Goal: Task Accomplishment & Management: Manage account settings

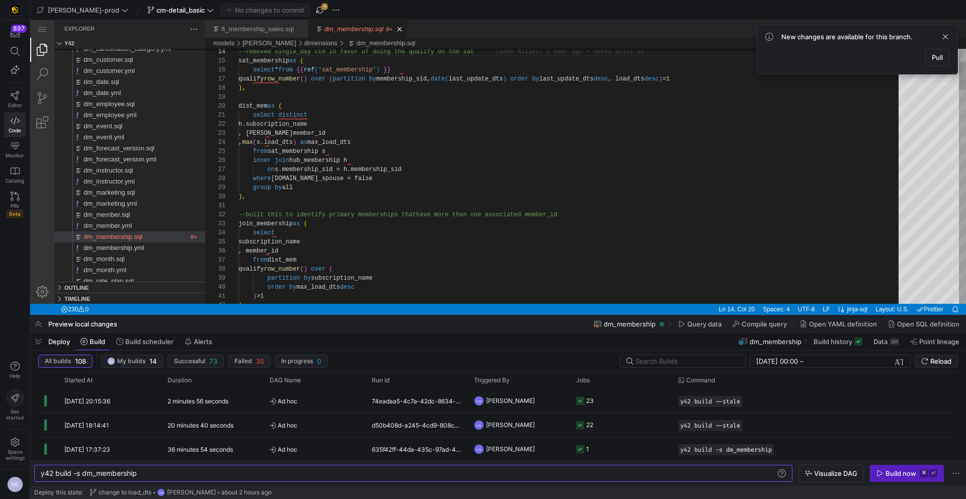
scroll to position [91, 69]
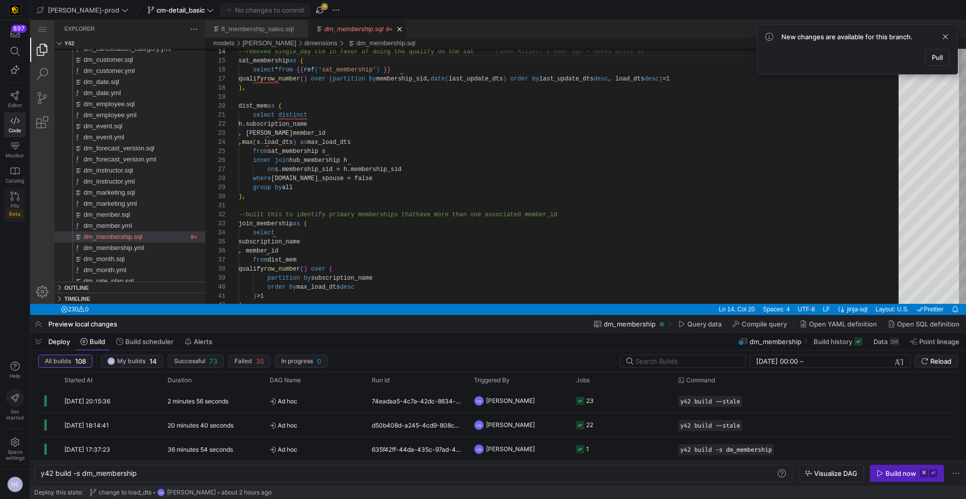
click at [12, 200] on icon at bounding box center [15, 196] width 9 height 9
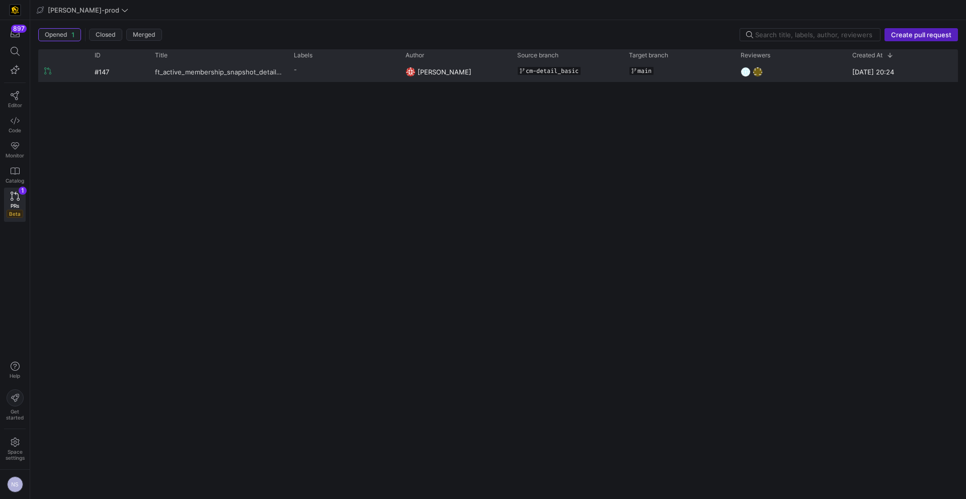
click at [280, 75] on span "ft_active_membership_snapshot_detail and Membership [PERSON_NAME] Revisions" at bounding box center [218, 71] width 127 height 19
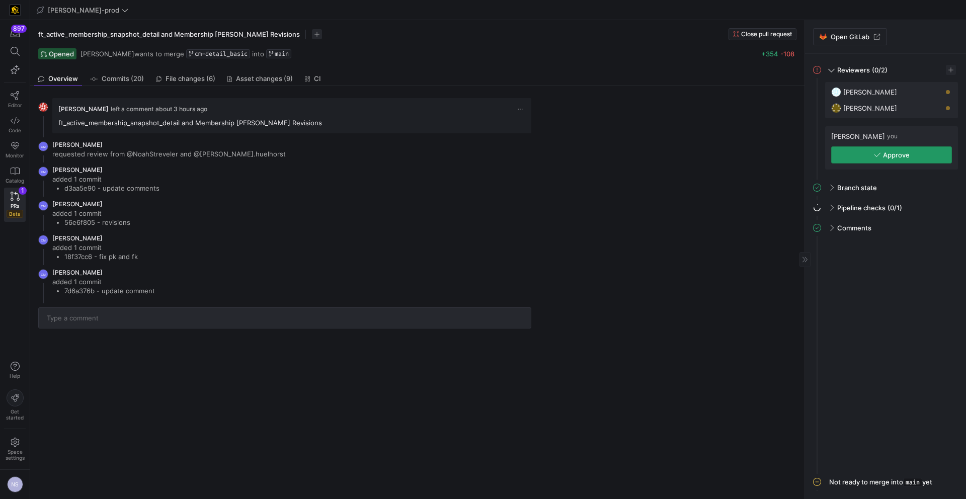
click at [890, 153] on span "Approve" at bounding box center [896, 155] width 27 height 8
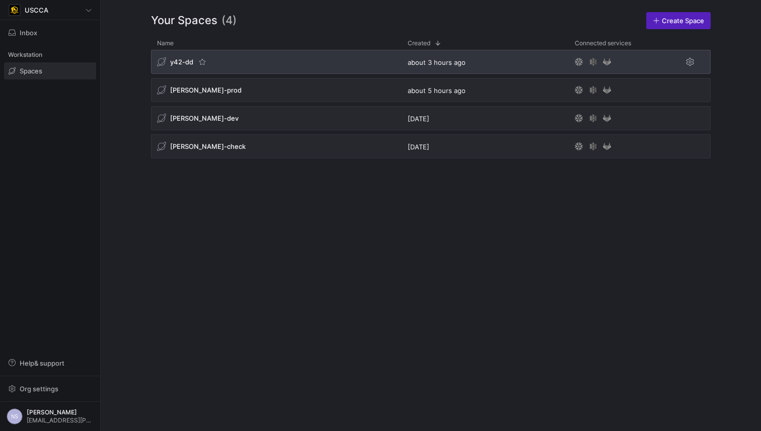
click at [310, 65] on div "y42-dd" at bounding box center [276, 62] width 251 height 24
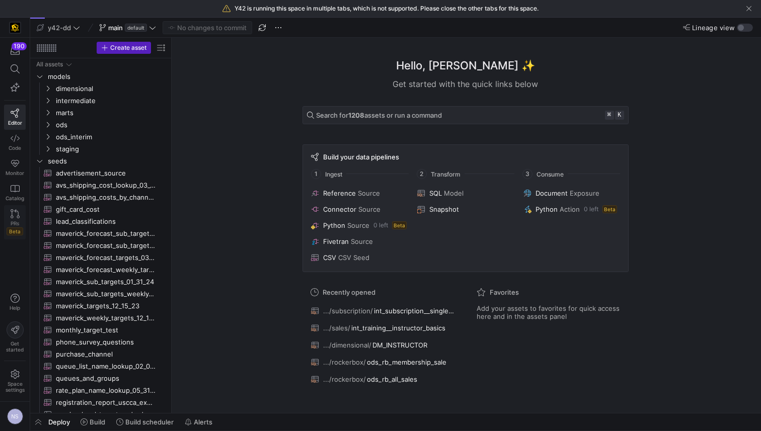
click at [20, 216] on link "PRs Beta" at bounding box center [15, 222] width 22 height 34
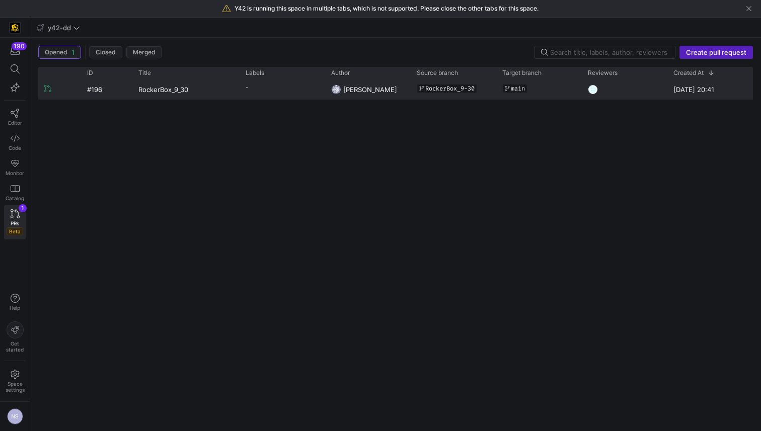
click at [311, 91] on y42-pull-request-list-view-label-cell-renderer "-" at bounding box center [282, 87] width 73 height 15
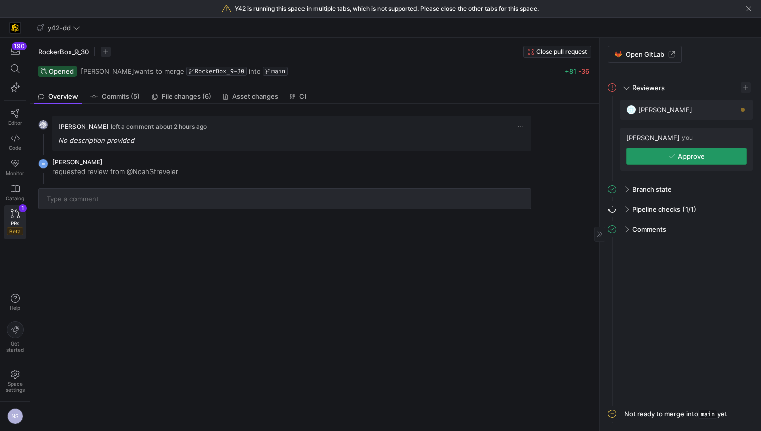
click at [683, 159] on span "Approve" at bounding box center [691, 156] width 27 height 8
click at [195, 95] on span "File changes (6)" at bounding box center [187, 96] width 50 height 7
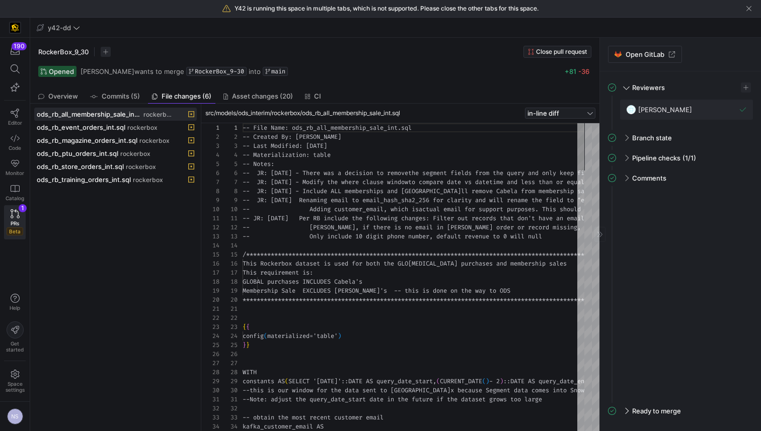
scroll to position [63, 0]
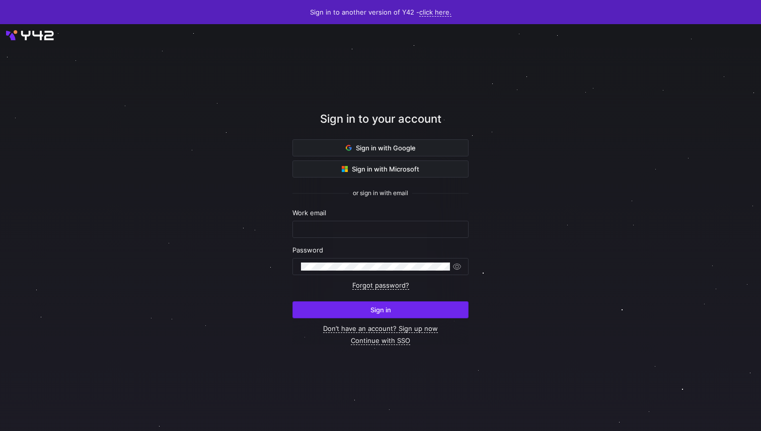
type input "[EMAIL_ADDRESS][PERSON_NAME][DOMAIN_NAME]"
click at [407, 310] on span "submit" at bounding box center [380, 310] width 175 height 16
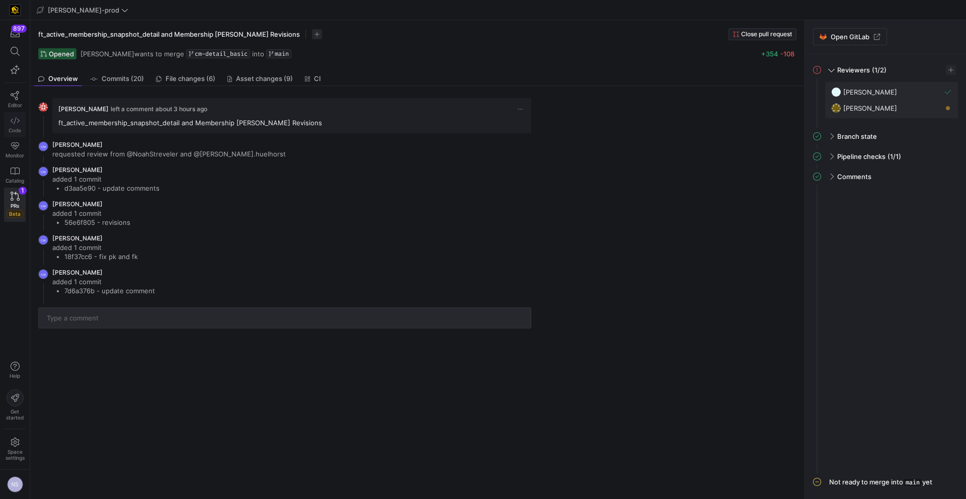
click at [22, 123] on link "Code" at bounding box center [15, 124] width 22 height 25
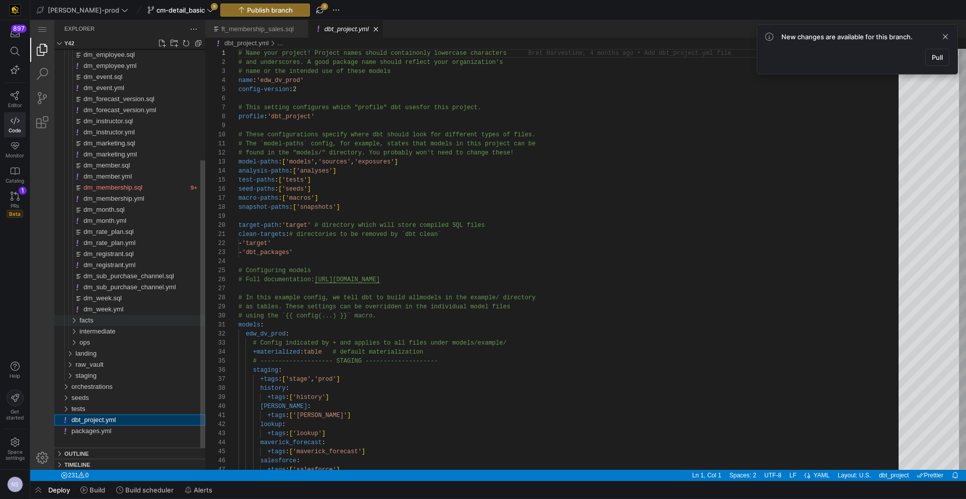
click at [106, 320] on div "facts" at bounding box center [143, 320] width 126 height 11
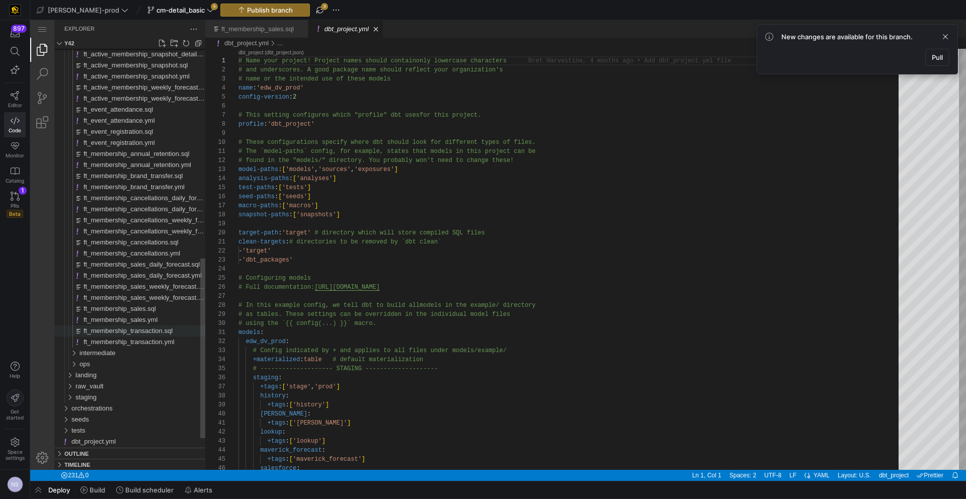
click at [146, 327] on span "ft_membership_transaction.sql" at bounding box center [128, 331] width 89 height 8
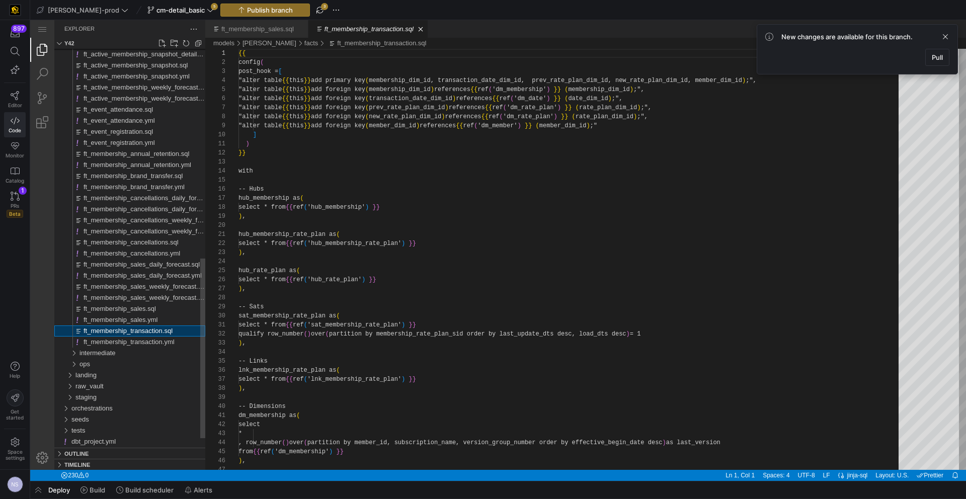
scroll to position [54, 0]
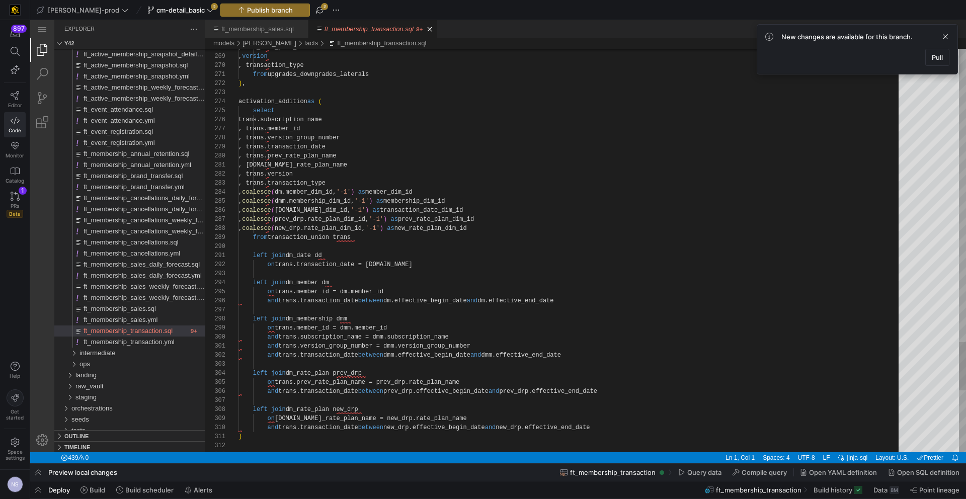
type textarea "left join dm_date dd on trans.transaction_date = dd.date left join dm_member dm…"
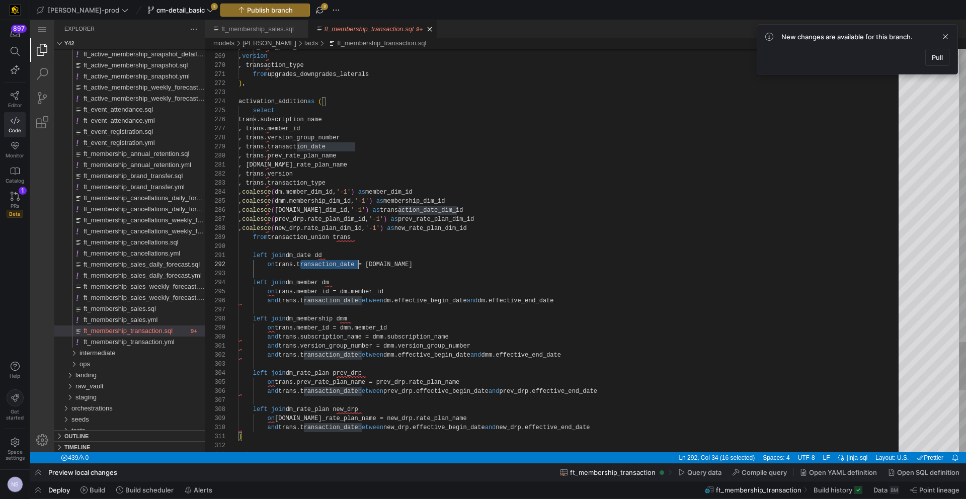
scroll to position [9, 120]
click at [169, 12] on span "cm-detail_basic" at bounding box center [181, 10] width 48 height 8
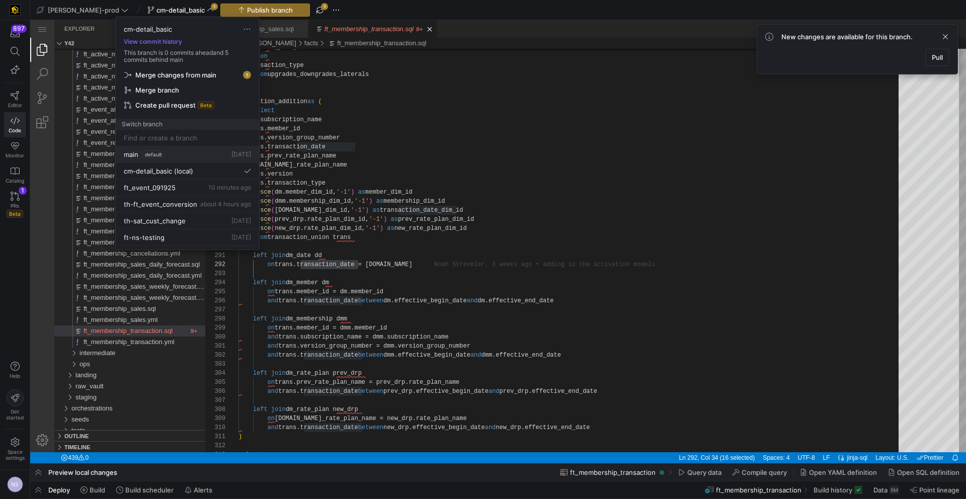
click at [164, 158] on span "default" at bounding box center [153, 154] width 22 height 8
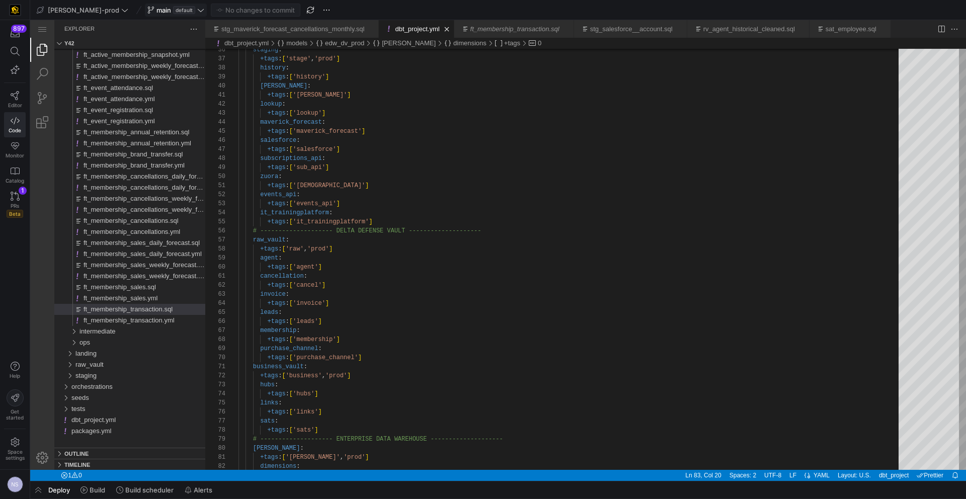
click at [173, 13] on span "default" at bounding box center [184, 10] width 22 height 8
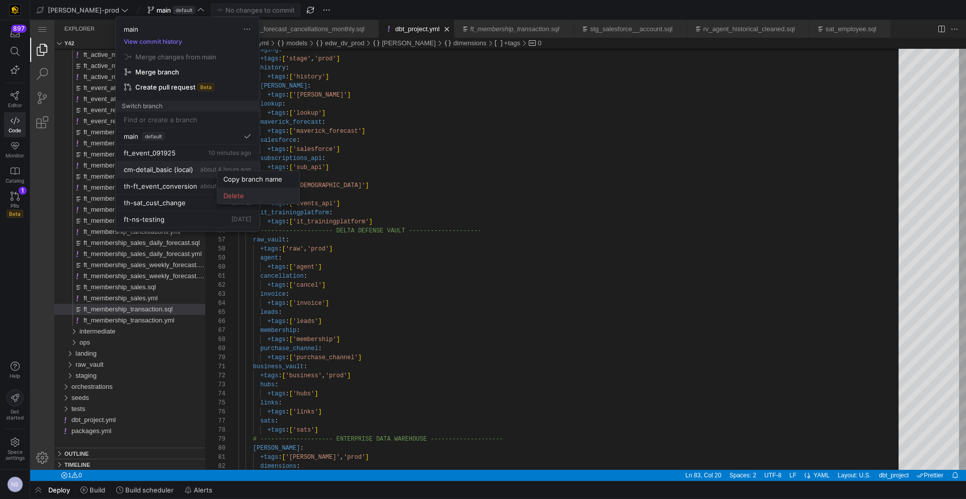
click at [247, 199] on span "Delete" at bounding box center [258, 196] width 70 height 8
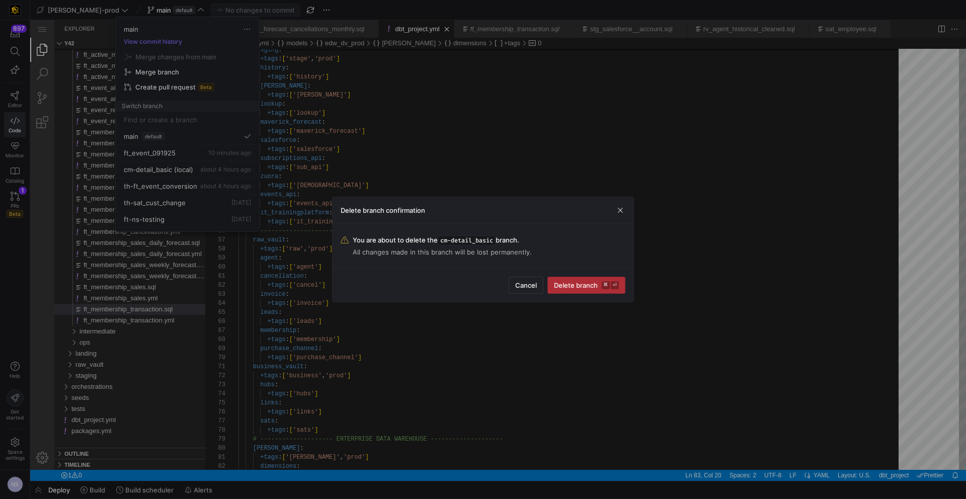
click at [591, 278] on span "submit" at bounding box center [586, 285] width 77 height 16
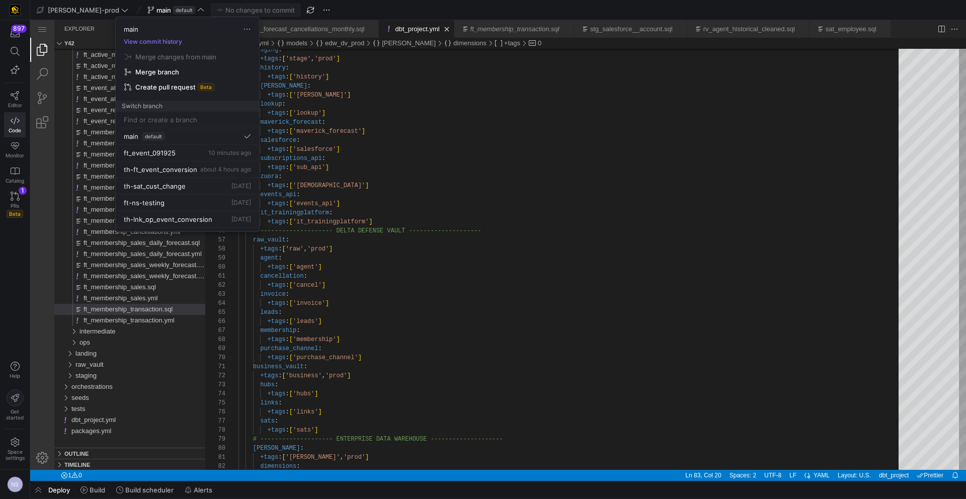
click at [188, 120] on input at bounding box center [187, 120] width 127 height 8
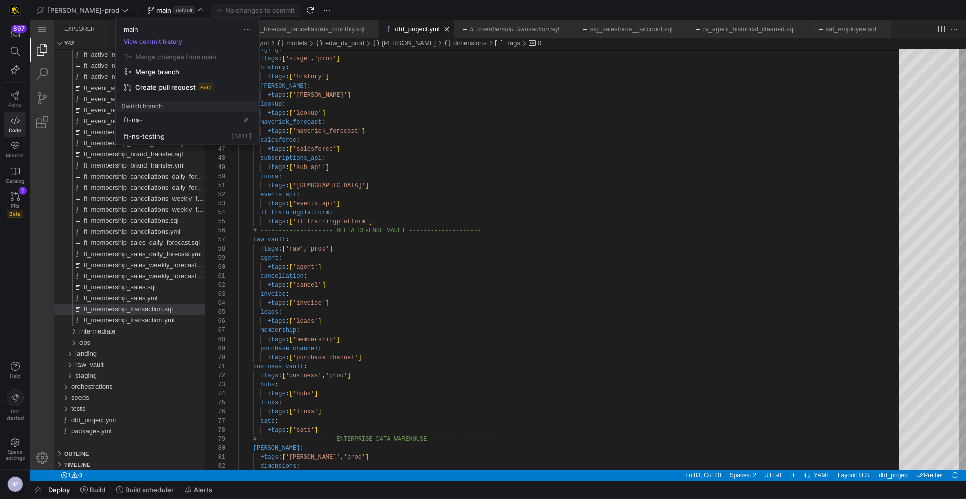
type input "ft-ns-"
